Goal: Information Seeking & Learning: Learn about a topic

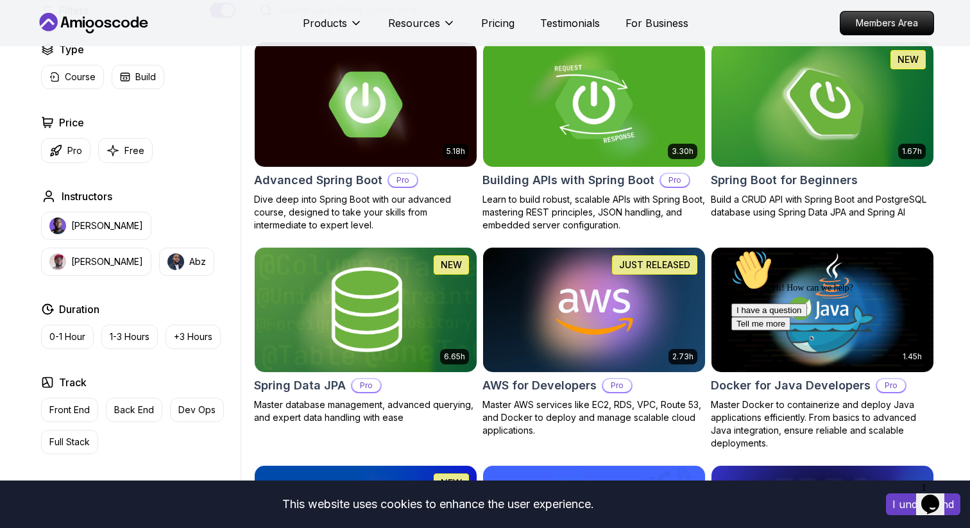
scroll to position [344, 0]
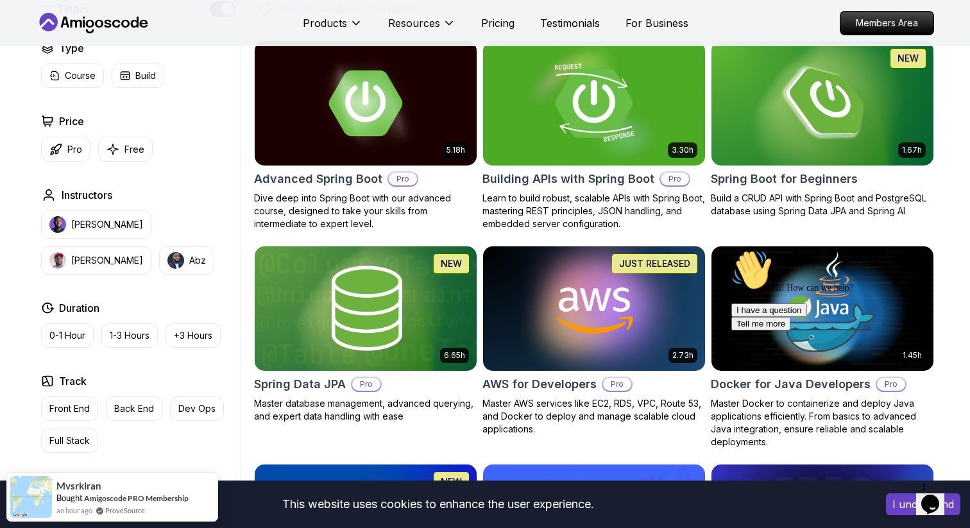
click at [612, 181] on h2 "Building APIs with Spring Boot" at bounding box center [568, 179] width 172 height 18
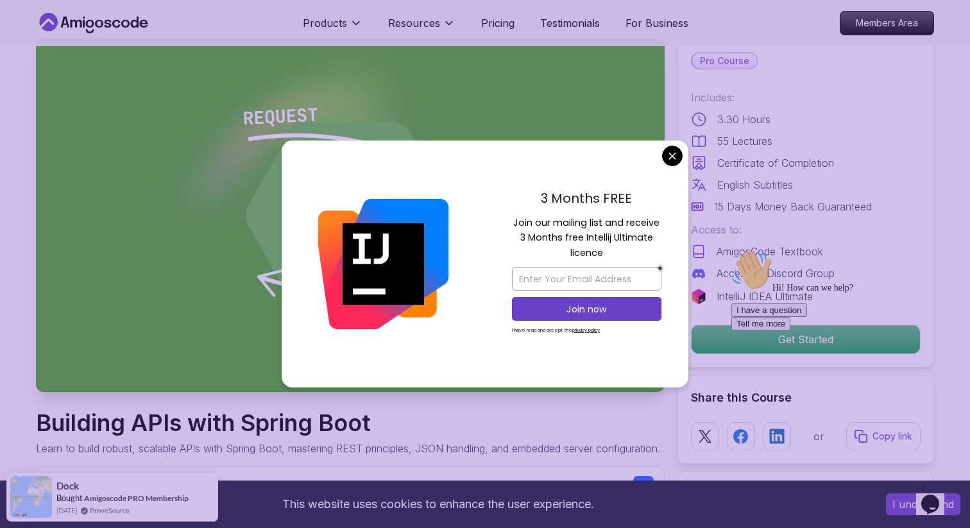
scroll to position [41, 0]
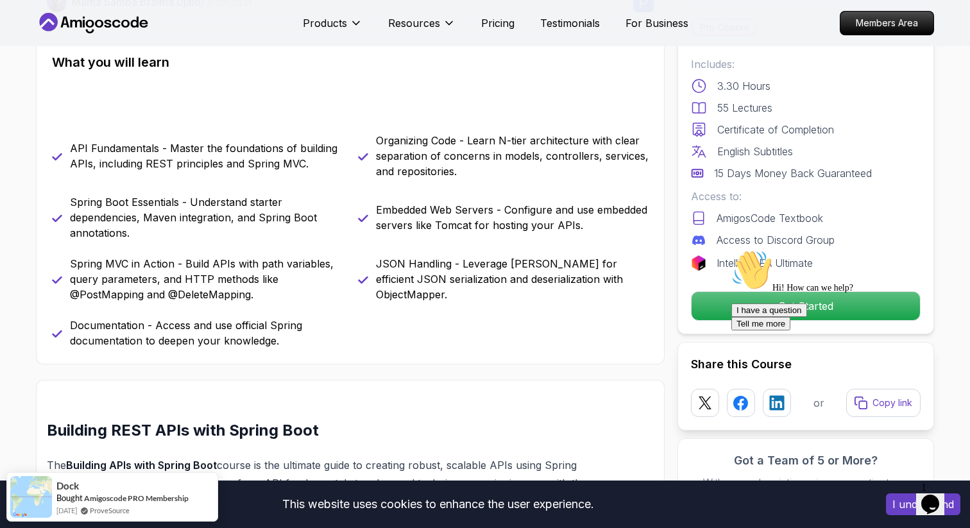
scroll to position [524, 0]
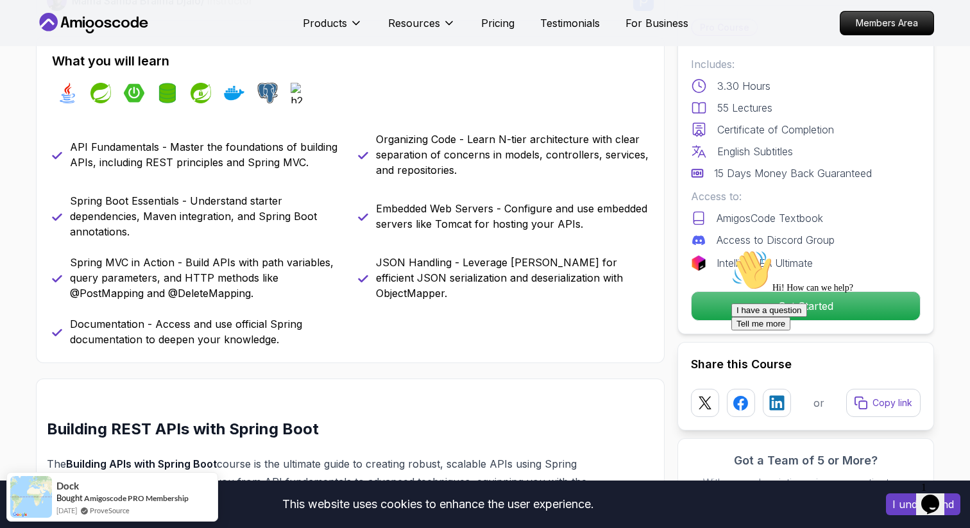
click at [739, 301] on div "Hi! How can we help? I have a question Tell me more" at bounding box center [846, 289] width 231 height 81
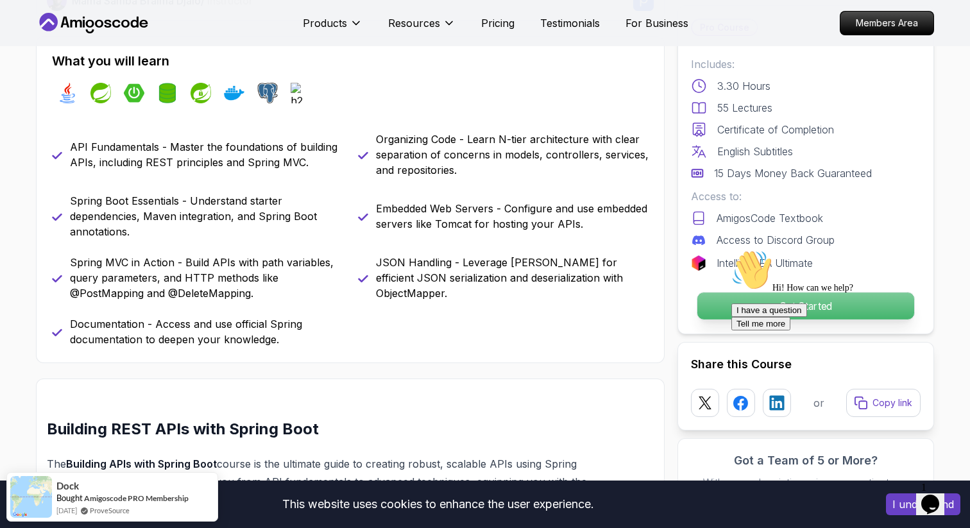
click at [720, 303] on p "Get Started" at bounding box center [805, 305] width 217 height 27
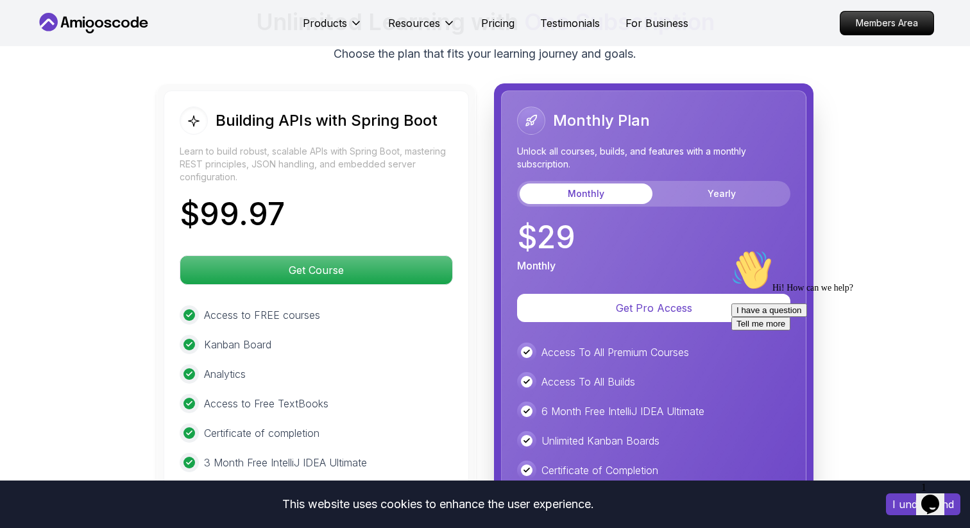
scroll to position [3005, 0]
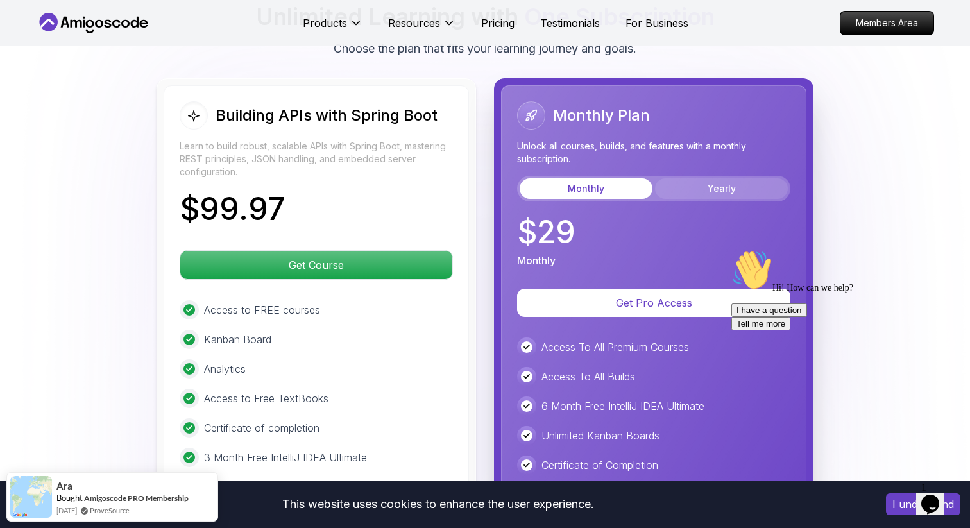
click at [694, 178] on button "Yearly" at bounding box center [721, 188] width 133 height 21
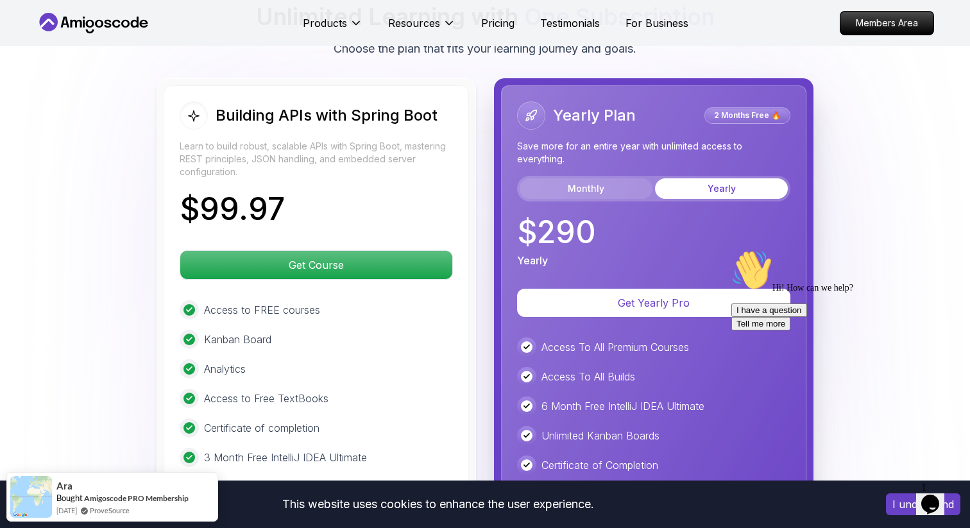
click at [607, 178] on button "Monthly" at bounding box center [585, 188] width 133 height 21
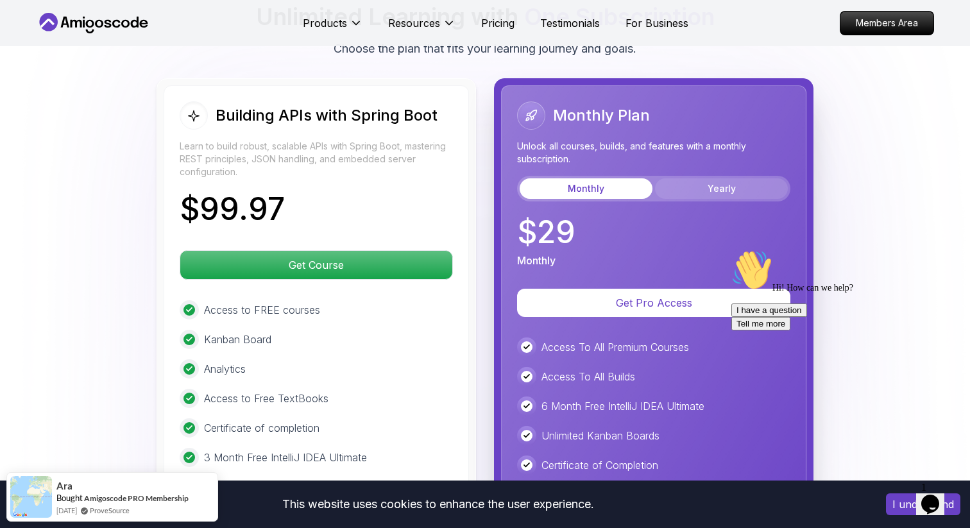
click at [712, 178] on button "Yearly" at bounding box center [721, 188] width 133 height 21
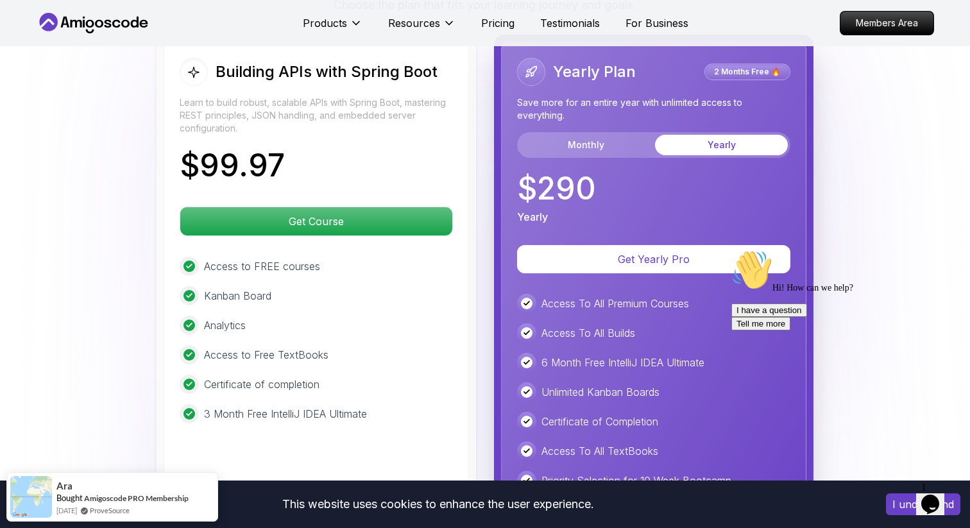
scroll to position [3054, 0]
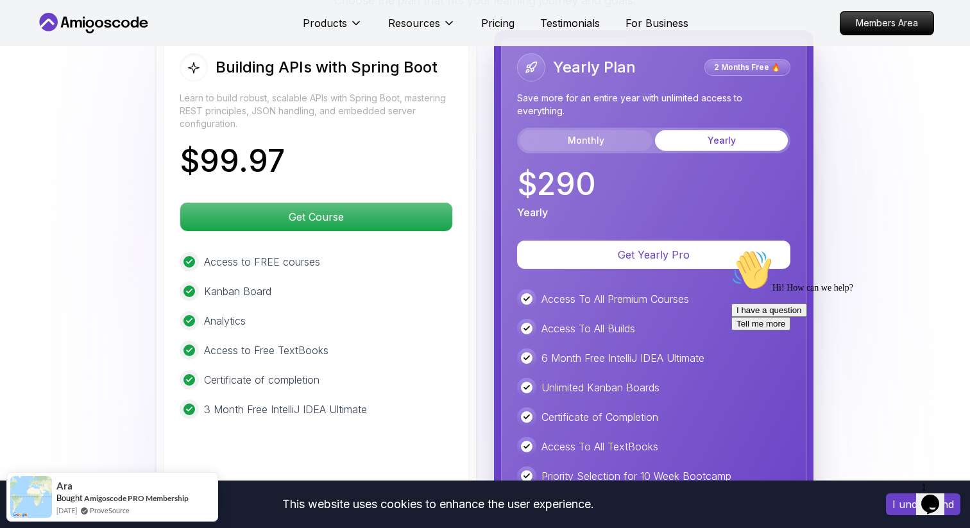
click at [598, 130] on button "Monthly" at bounding box center [585, 140] width 133 height 21
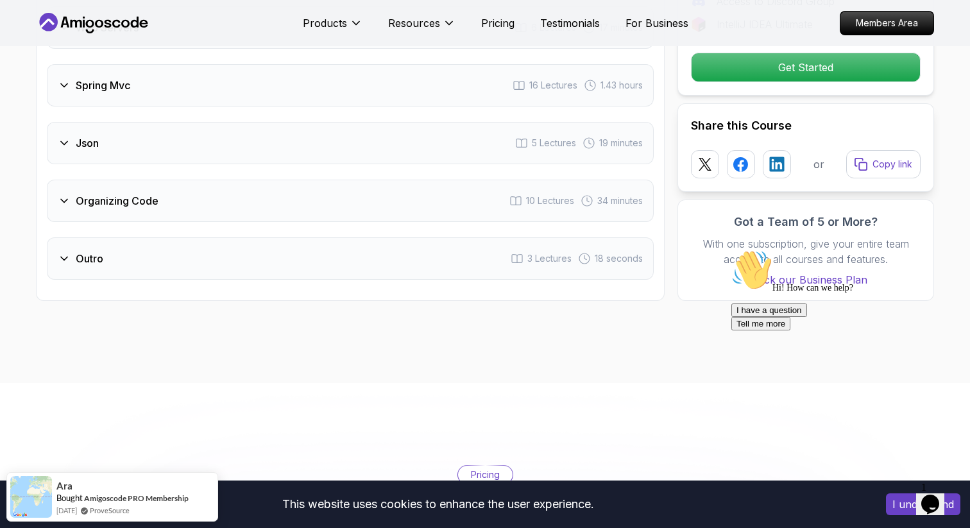
scroll to position [2507, 0]
